Goal: Transaction & Acquisition: Purchase product/service

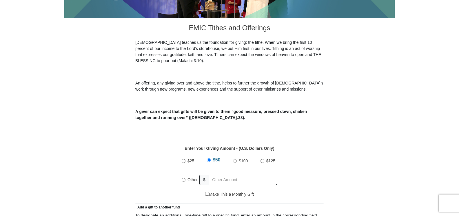
scroll to position [174, 0]
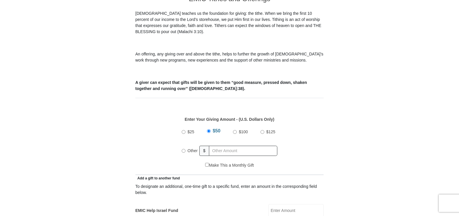
click at [182, 149] on input "Other" at bounding box center [184, 151] width 4 height 4
radio input "true"
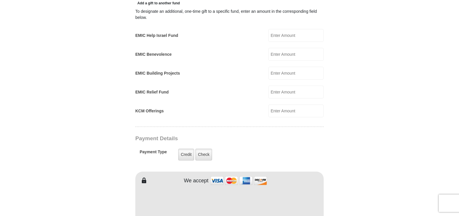
scroll to position [377, 0]
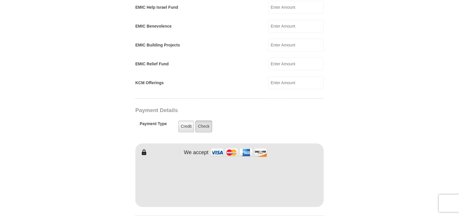
type input "615"
click at [204, 120] on label "Check" at bounding box center [203, 126] width 17 height 12
click at [0, 0] on input "Check" at bounding box center [0, 0] width 0 height 0
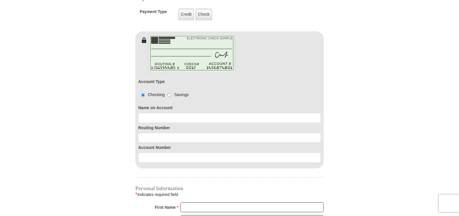
scroll to position [493, 0]
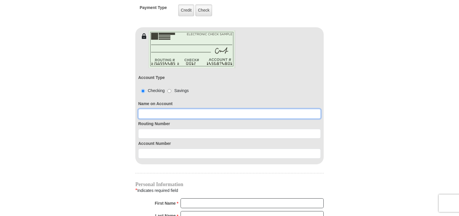
click at [142, 109] on input at bounding box center [229, 114] width 183 height 10
type input "[PERSON_NAME]"
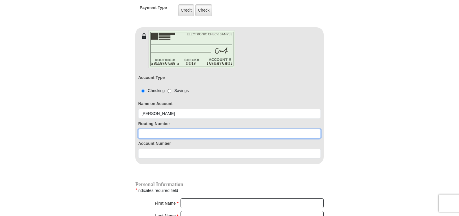
click at [141, 129] on input at bounding box center [229, 134] width 183 height 10
type input "063114030"
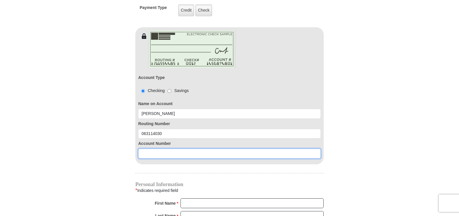
click at [142, 148] on input at bounding box center [229, 153] width 183 height 10
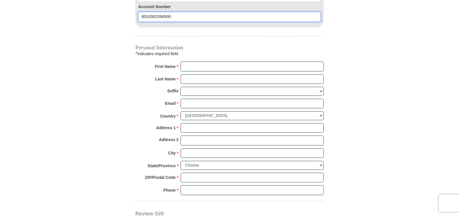
scroll to position [666, 0]
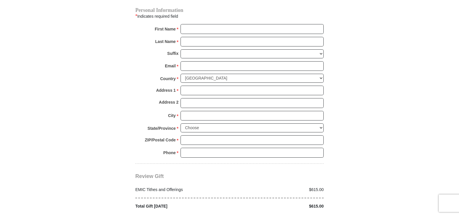
type input "8010001594900"
click at [186, 24] on input "First Name *" at bounding box center [252, 29] width 143 height 10
type input "[PERSON_NAME]"
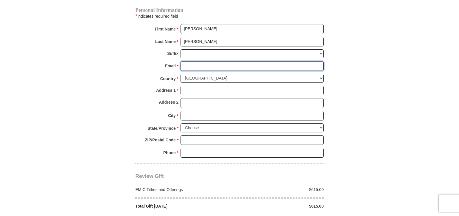
type input "[EMAIL_ADDRESS][DOMAIN_NAME]"
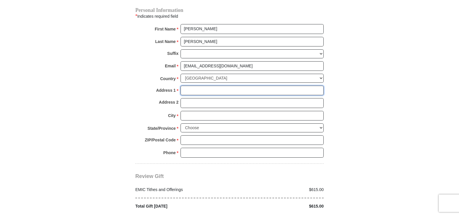
type input "5000 [PERSON_NAME] Key Way"
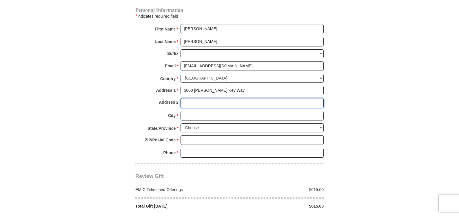
type input "Apt 9304"
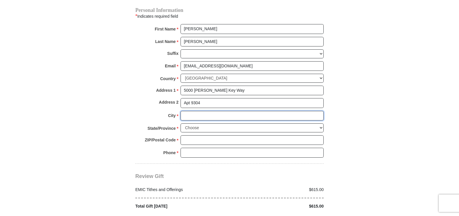
type input "[GEOGRAPHIC_DATA]"
select select "FL"
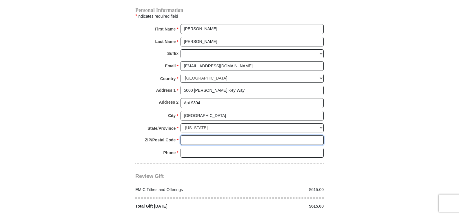
type input "33611"
type input "8138313053"
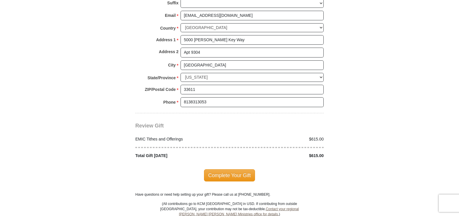
scroll to position [724, 0]
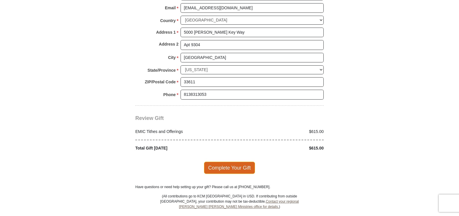
click at [226, 161] on span "Complete Your Gift" at bounding box center [229, 167] width 51 height 12
